Goal: Transaction & Acquisition: Purchase product/service

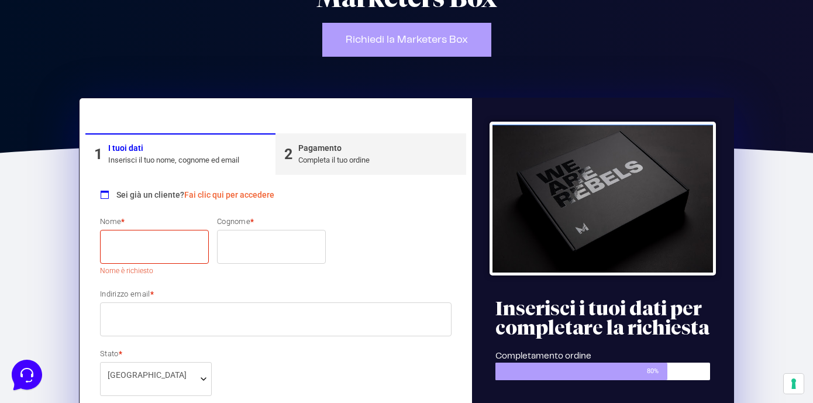
click at [147, 249] on input "Nome *" at bounding box center [154, 247] width 109 height 34
type input "[PERSON_NAME]"
click at [243, 248] on input "Cognome *" at bounding box center [271, 247] width 109 height 34
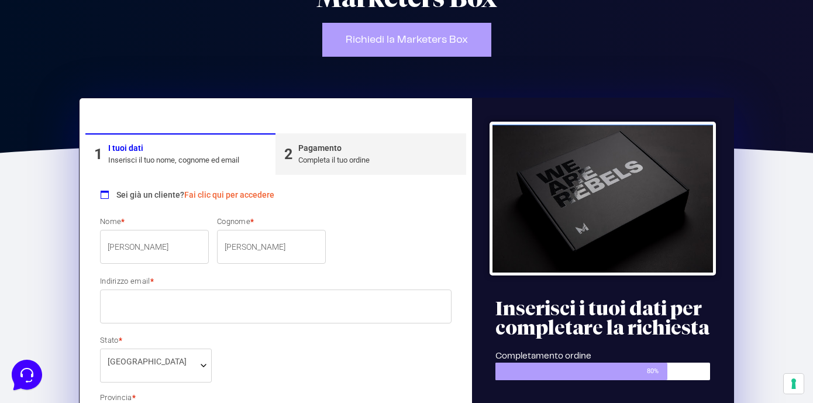
type input "[PERSON_NAME]"
click at [158, 307] on input "Indirizzo email *" at bounding box center [276, 307] width 352 height 34
type input "M"
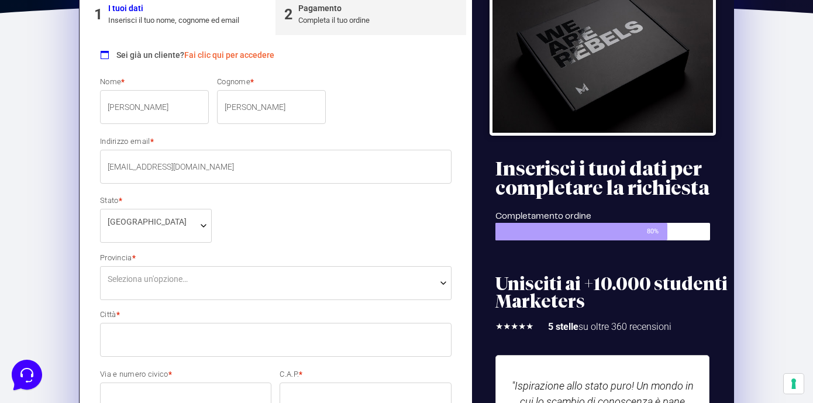
scroll to position [258, 0]
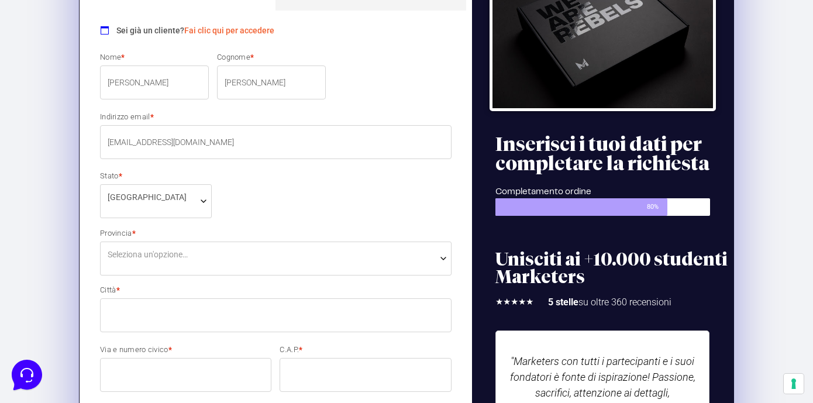
type input "[EMAIL_ADDRESS][DOMAIN_NAME]"
click at [233, 262] on span "Seleziona un'opzione…" at bounding box center [276, 259] width 352 height 34
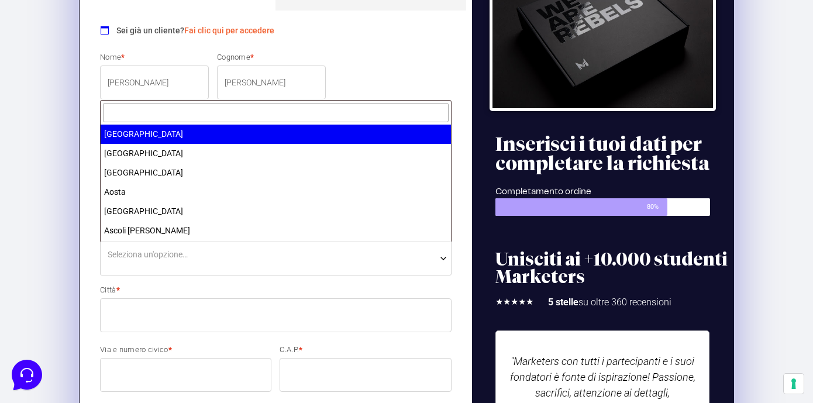
click at [215, 118] on input "text" at bounding box center [276, 112] width 346 height 19
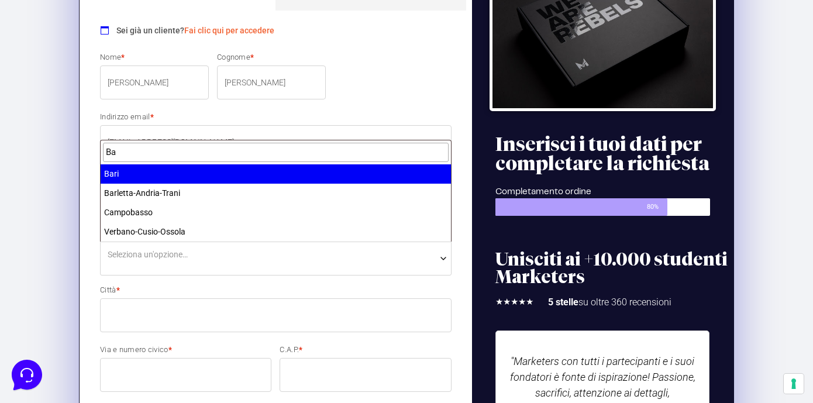
type input "Ba"
select select "BA"
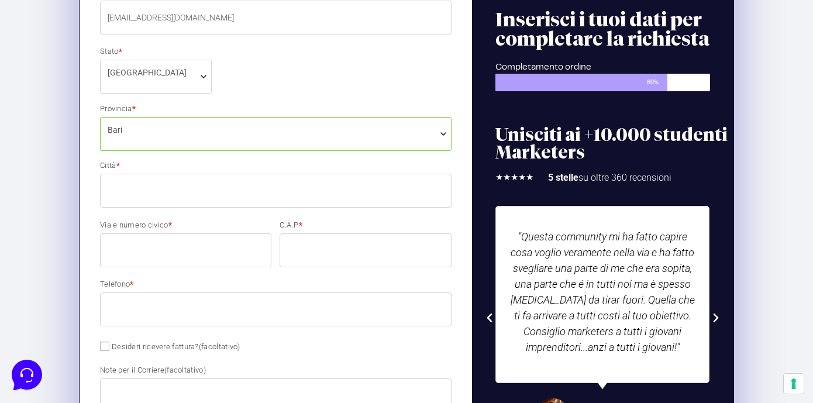
scroll to position [386, 0]
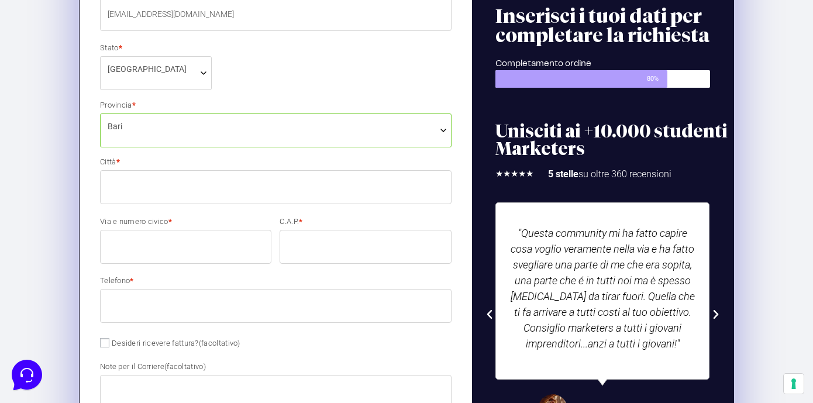
click at [232, 187] on input "Città *" at bounding box center [276, 187] width 352 height 34
type input "Bari"
type input "298"
type input "70128"
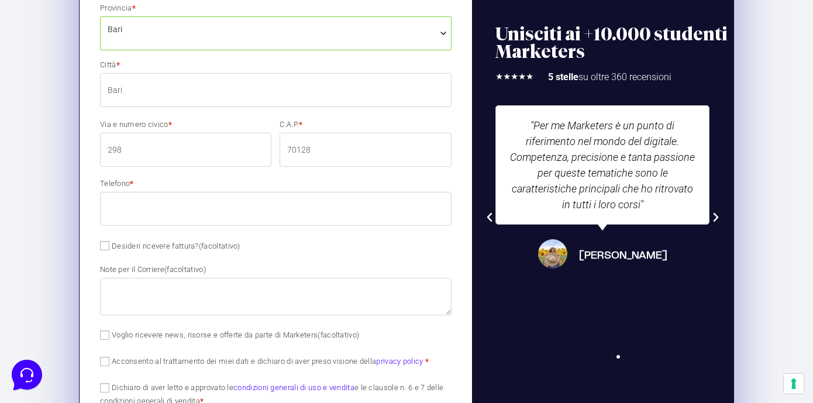
scroll to position [491, 0]
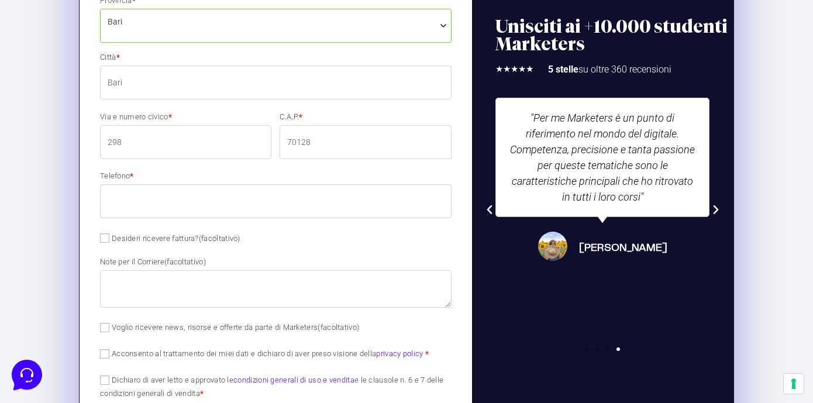
click at [273, 208] on input "Telefono *" at bounding box center [276, 201] width 352 height 34
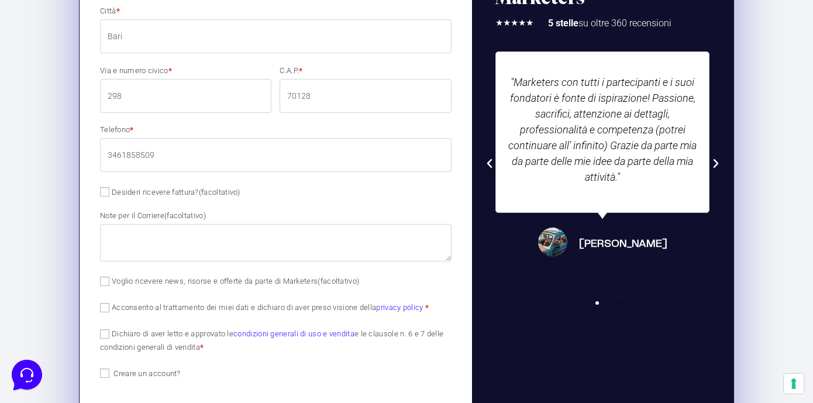
scroll to position [553, 0]
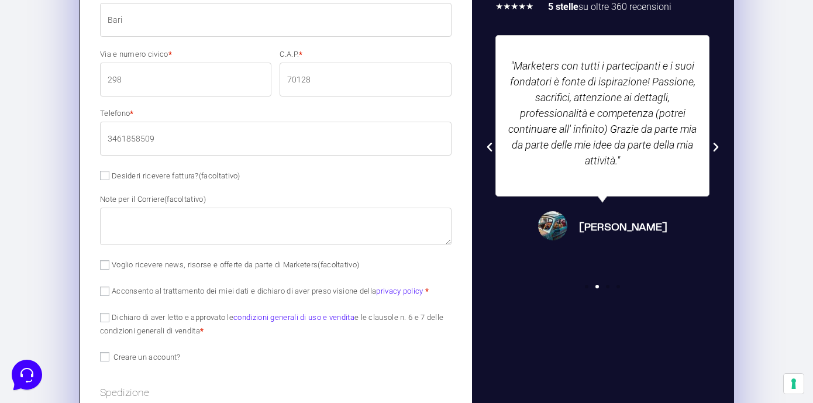
type input "3461858509"
click at [269, 230] on textarea "Note per il Corriere (facoltativo)" at bounding box center [276, 226] width 352 height 37
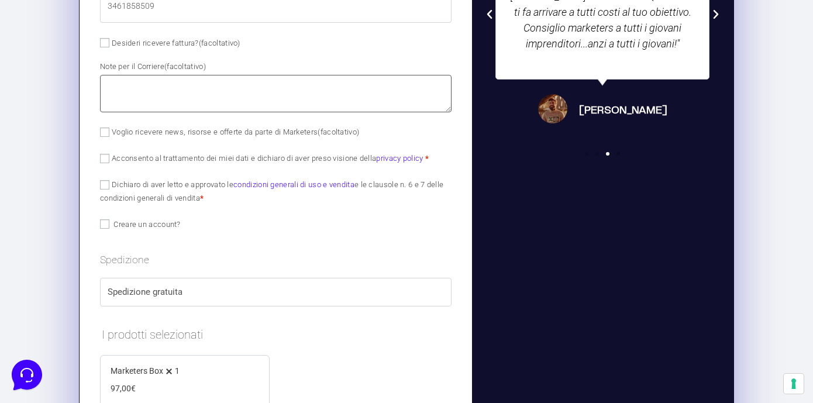
scroll to position [685, 0]
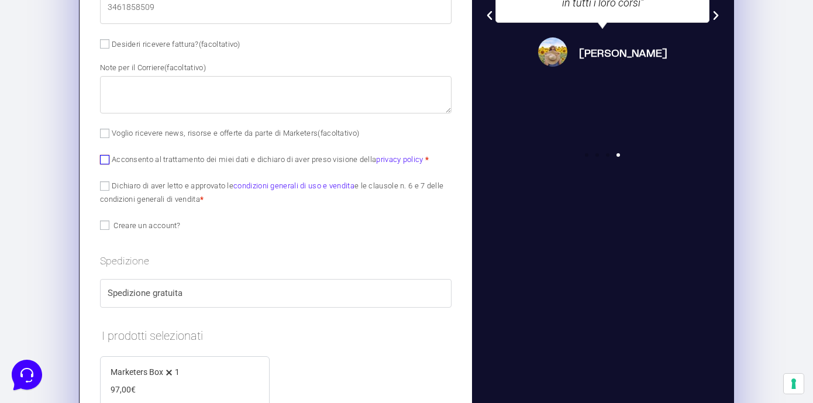
click at [105, 157] on input "Acconsento al trattamento dei miei dati e dichiaro di aver preso visione della …" at bounding box center [104, 159] width 9 height 9
checkbox input "true"
click at [105, 187] on input "Dichiaro di aver letto e approvato le condizioni generali di uso e vendita e le…" at bounding box center [104, 185] width 9 height 9
checkbox input "true"
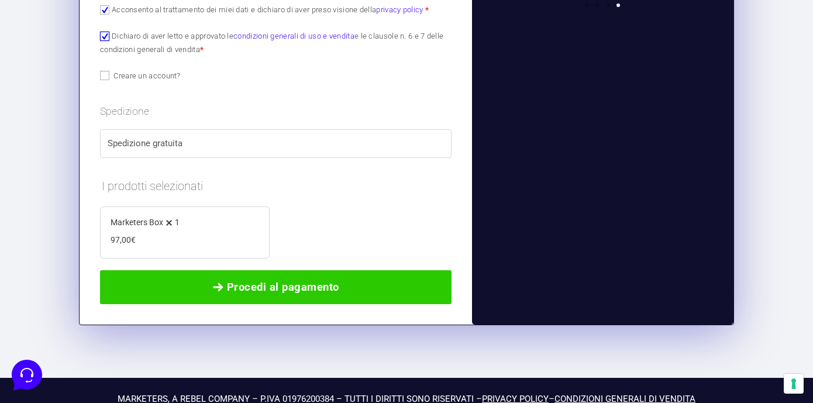
scroll to position [856, 0]
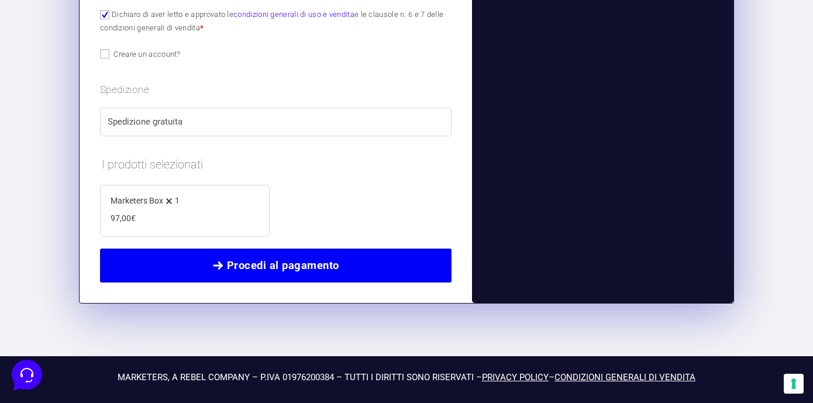
click at [364, 263] on span "Procedi al pagamento" at bounding box center [276, 265] width 322 height 16
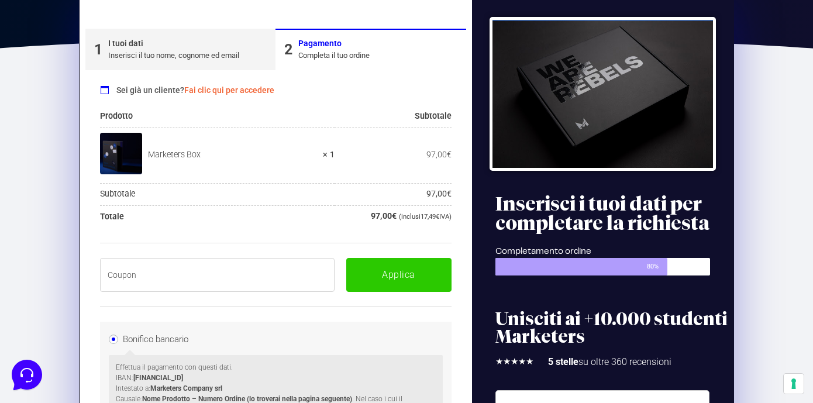
scroll to position [198, 0]
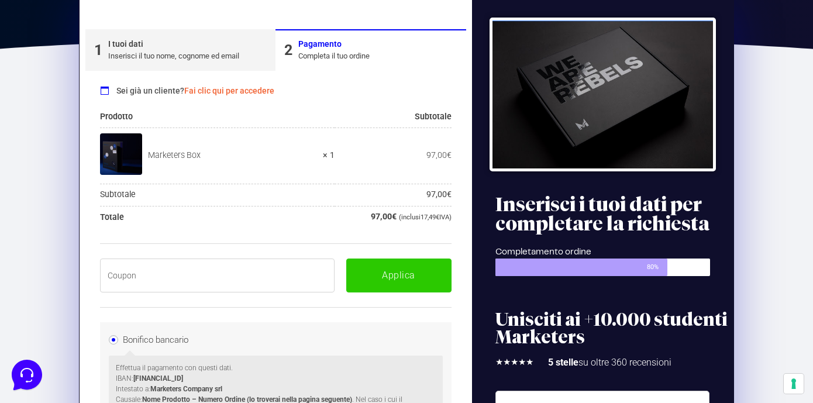
click at [187, 277] on input "text" at bounding box center [217, 276] width 235 height 34
paste input "BOXPRO100OFF"
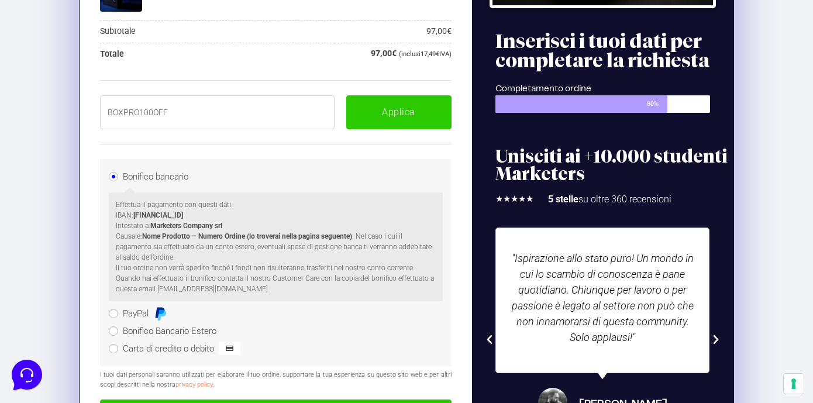
scroll to position [361, 0]
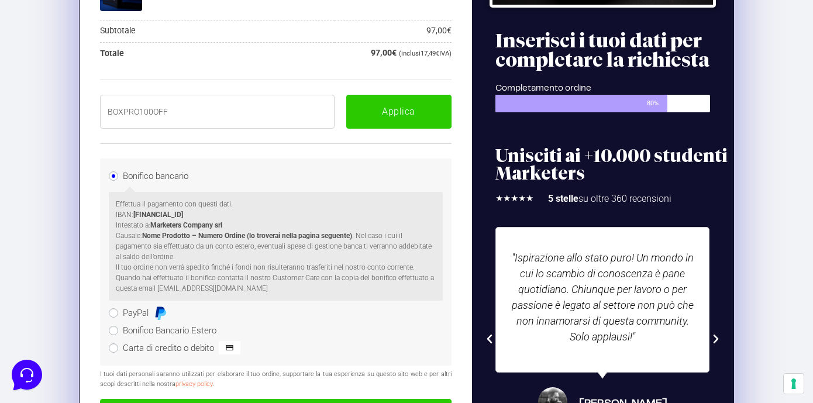
type input "BOXPRO100OFF"
click at [114, 314] on input "PayPal" at bounding box center [113, 312] width 9 height 9
radio input "true"
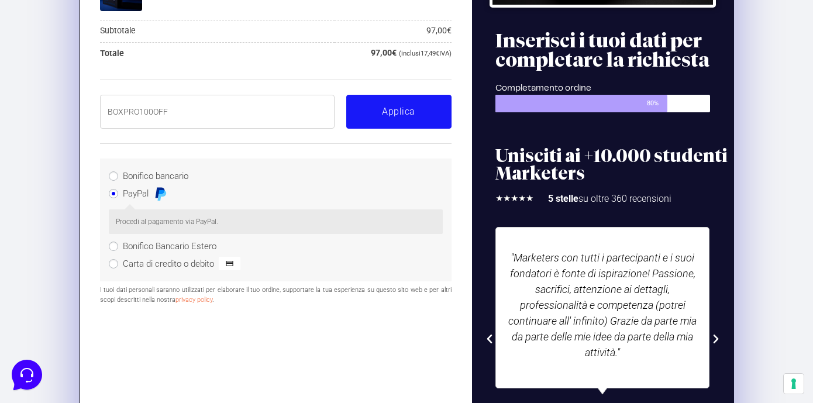
click at [395, 126] on button "Applica" at bounding box center [398, 112] width 105 height 34
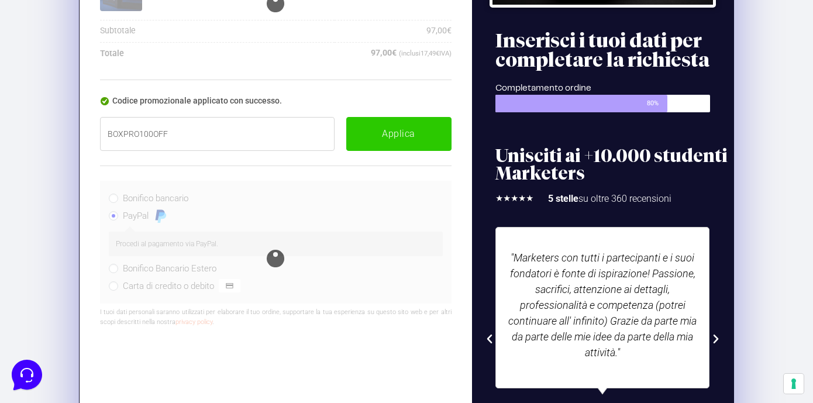
scroll to position [383, 0]
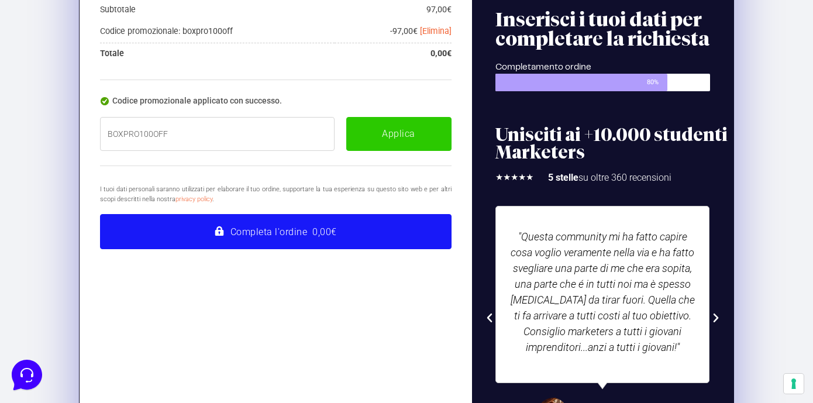
click at [342, 236] on button "Completa l'ordine 0,00€" at bounding box center [276, 231] width 352 height 35
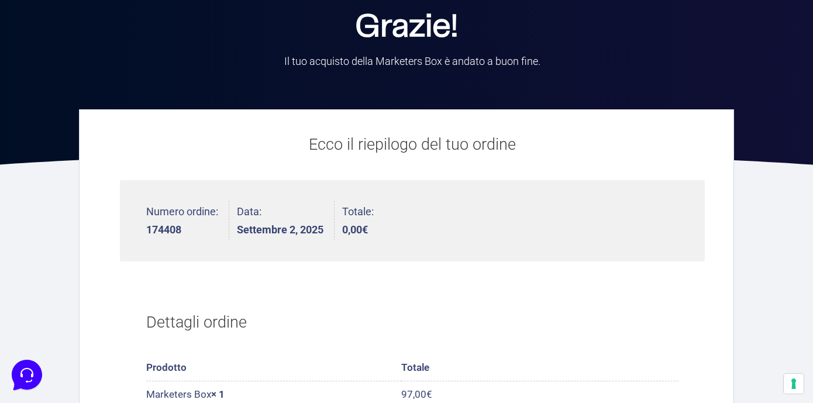
scroll to position [54, 0]
